Goal: Task Accomplishment & Management: Use online tool/utility

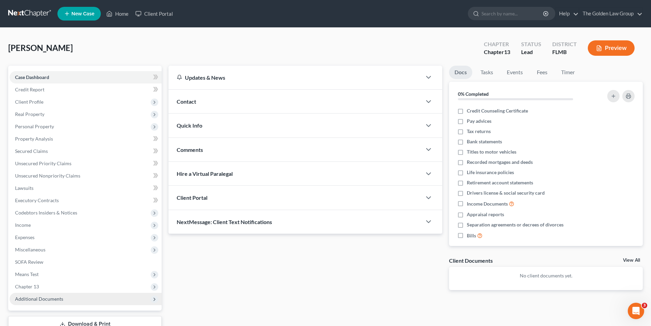
click at [33, 298] on span "Additional Documents" at bounding box center [39, 298] width 48 height 6
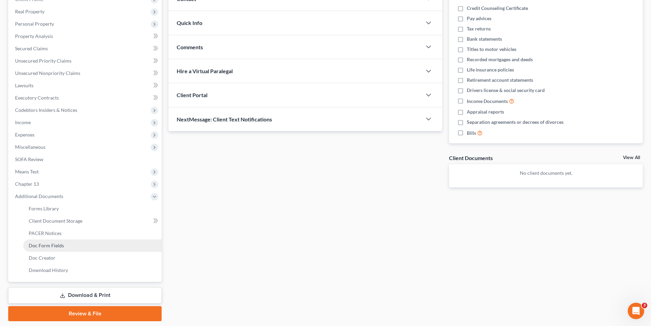
scroll to position [124, 0]
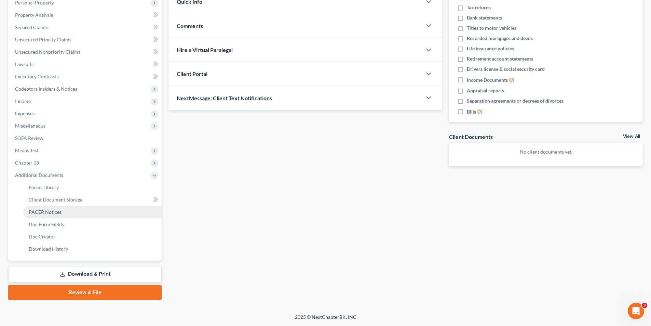
click at [54, 210] on span "PACER Notices" at bounding box center [45, 212] width 33 height 6
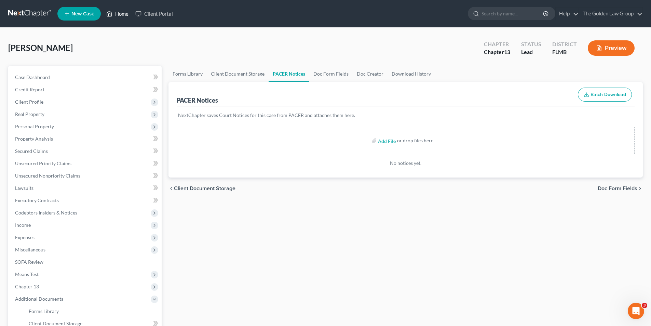
click at [124, 12] on link "Home" at bounding box center [117, 14] width 29 height 12
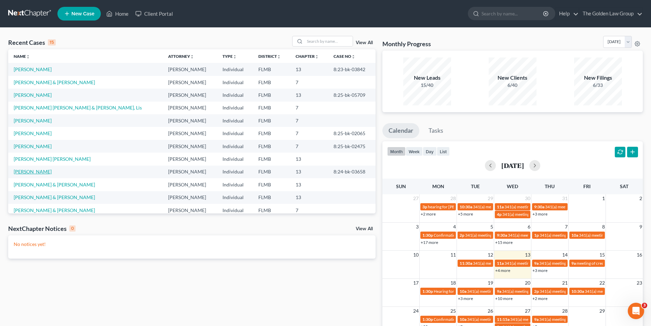
click at [27, 171] on link "[PERSON_NAME]" at bounding box center [33, 171] width 38 height 6
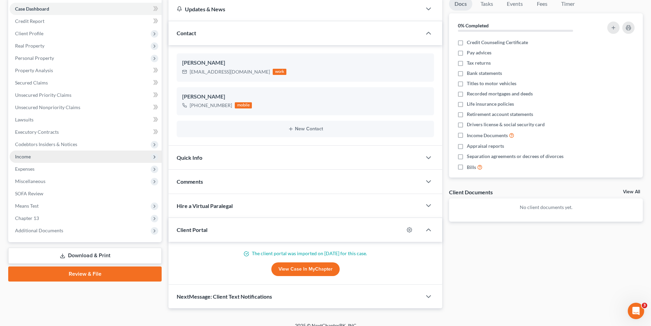
scroll to position [77, 0]
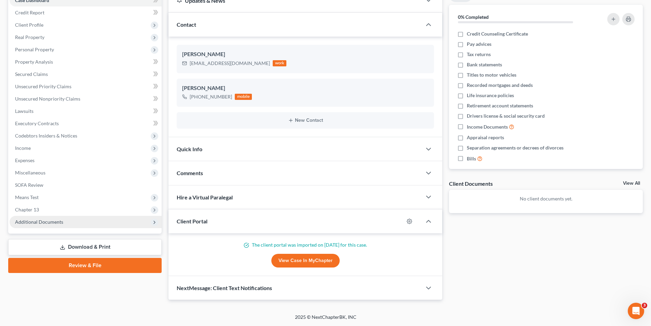
click at [39, 221] on span "Additional Documents" at bounding box center [39, 222] width 48 height 6
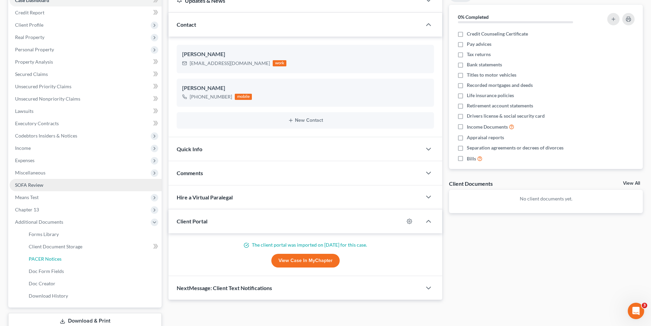
click at [43, 258] on span "PACER Notices" at bounding box center [45, 259] width 33 height 6
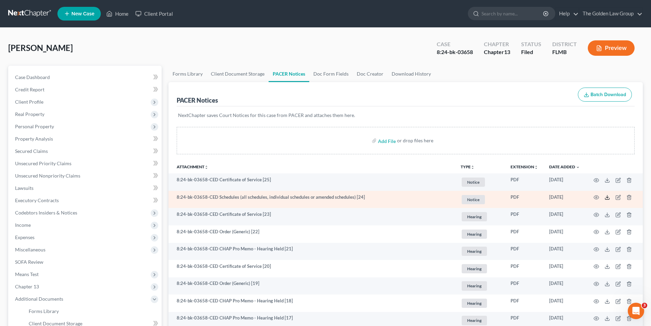
click at [606, 196] on icon at bounding box center [606, 196] width 5 height 5
